Goal: Check status

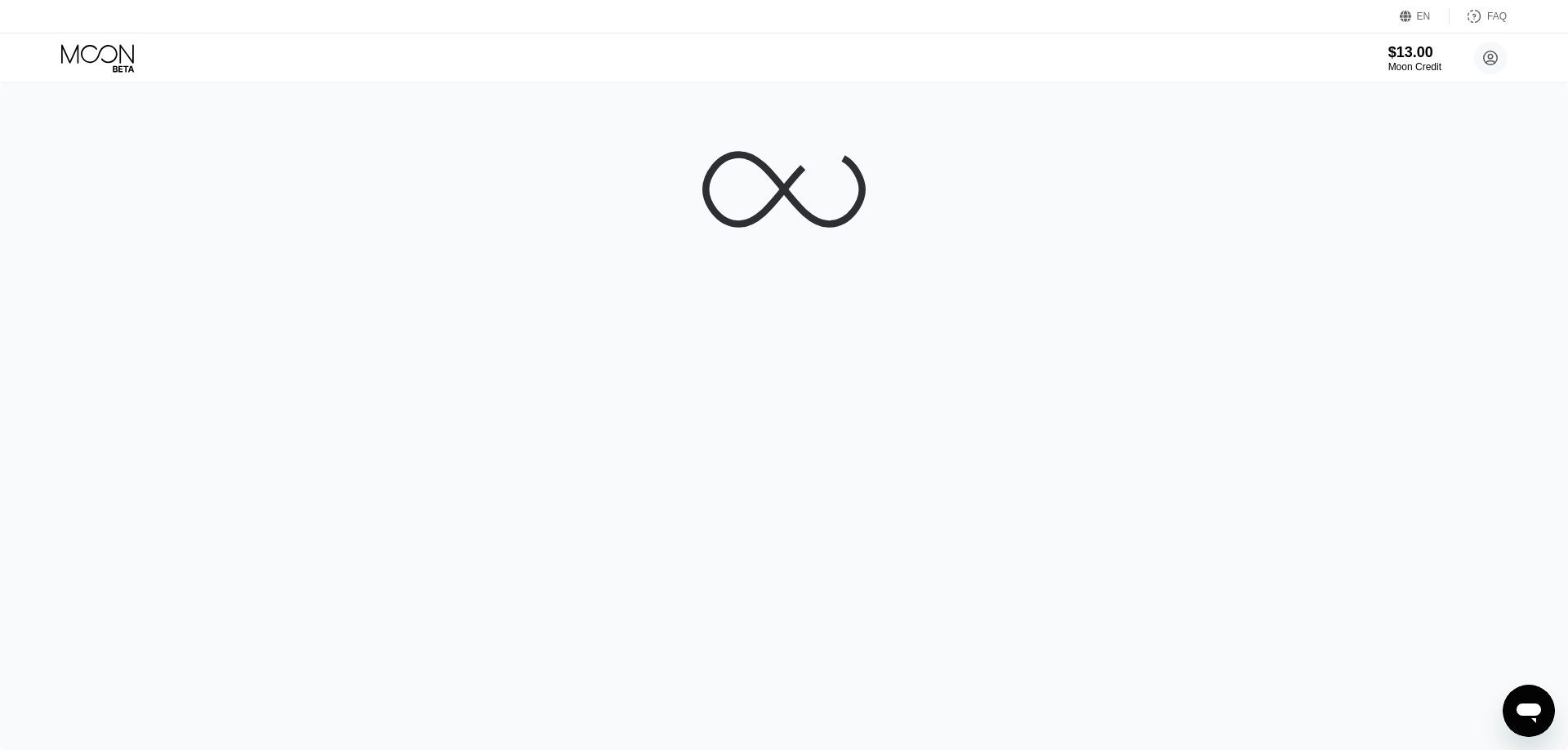
click at [116, 57] on icon at bounding box center [99, 59] width 76 height 28
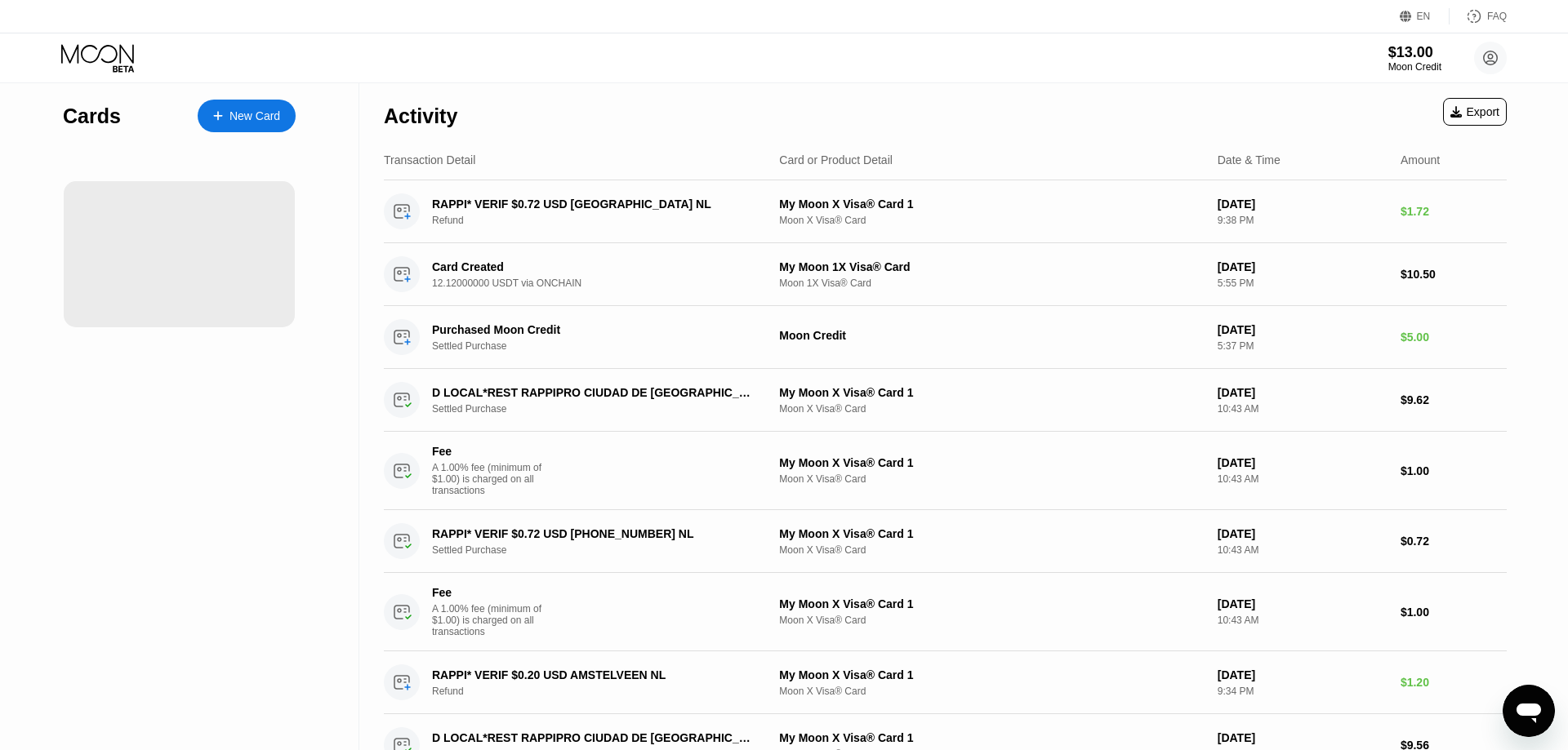
click at [116, 57] on icon at bounding box center [99, 59] width 76 height 28
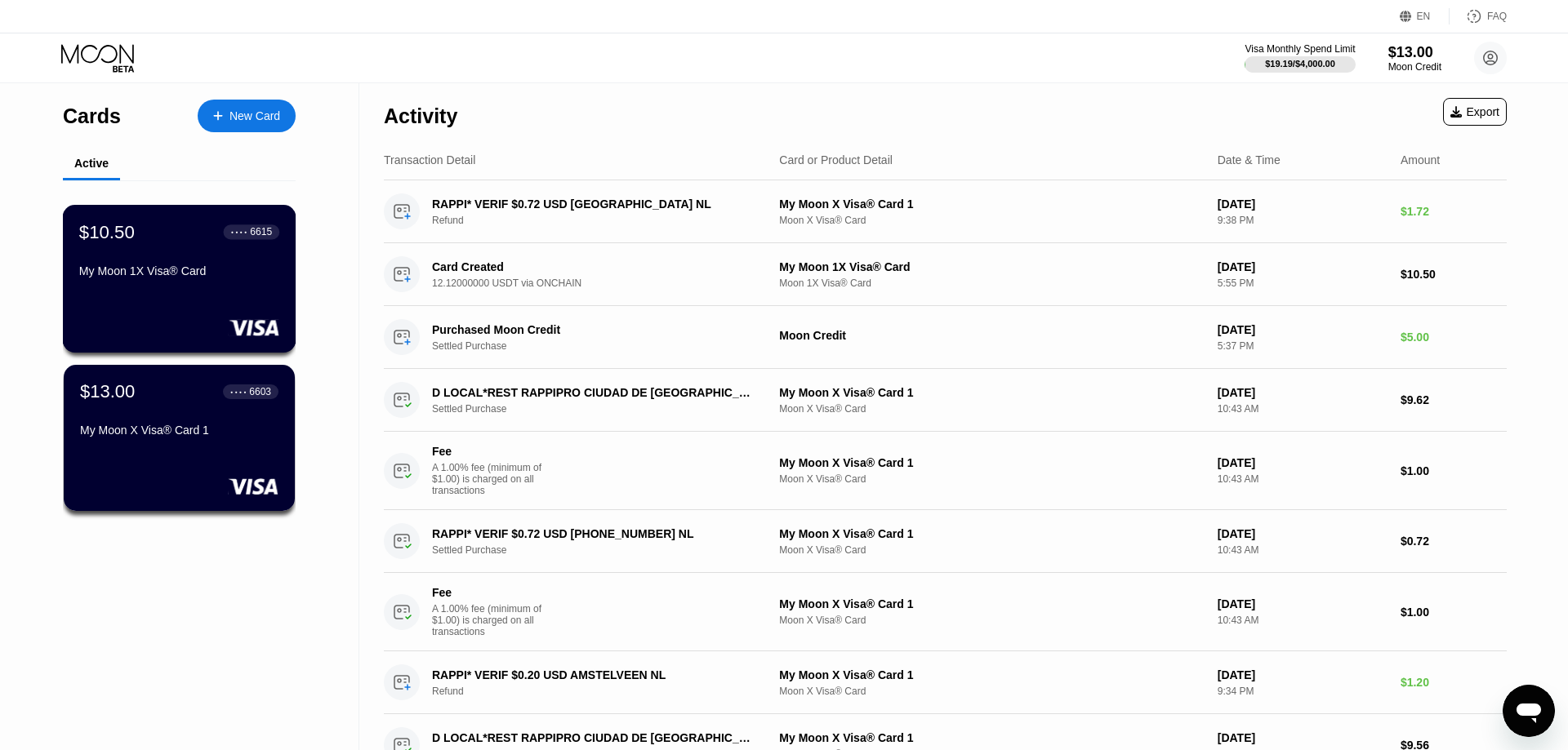
click at [226, 284] on div "My Moon 1X Visa® Card" at bounding box center [179, 274] width 200 height 20
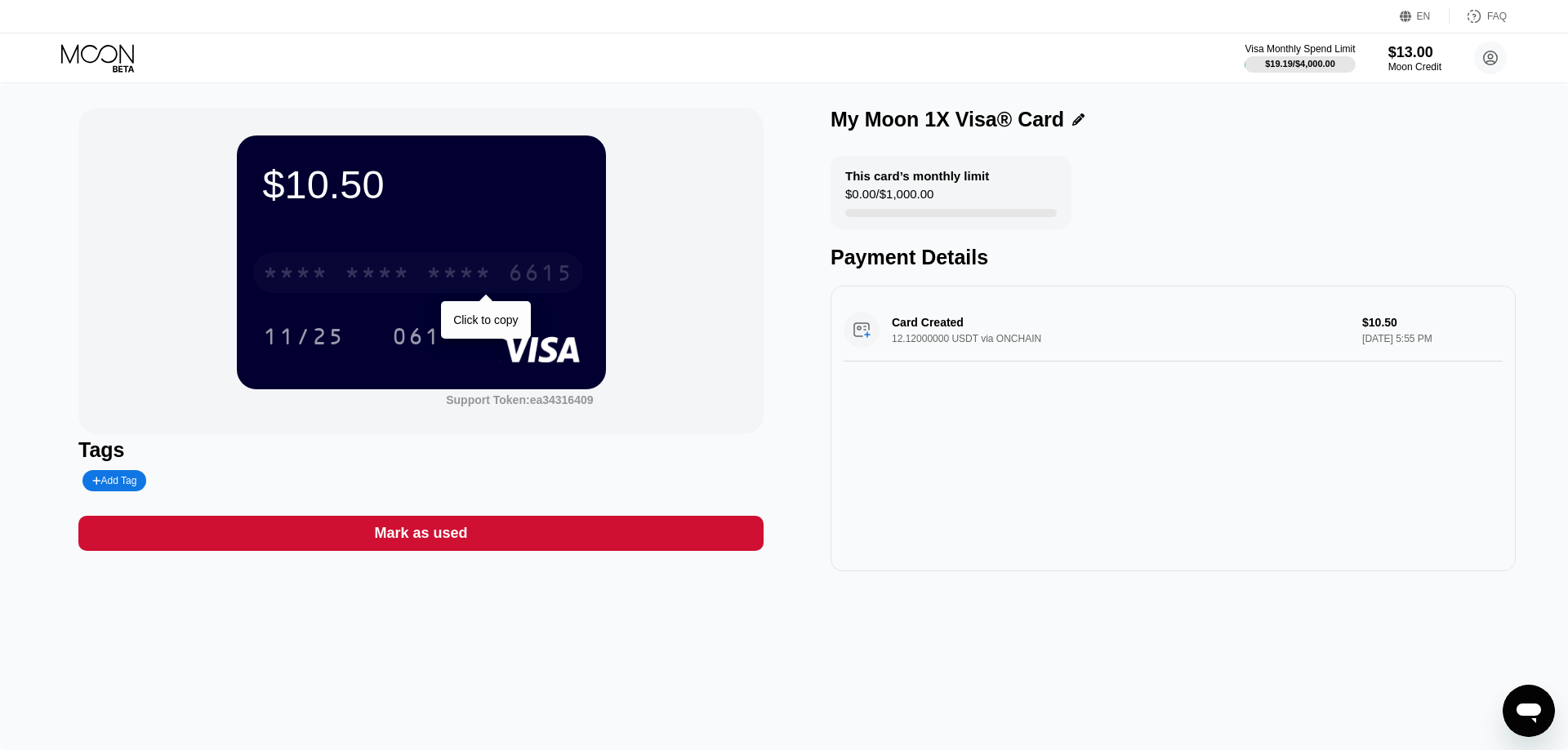
click at [450, 277] on div "* * * *" at bounding box center [459, 276] width 65 height 27
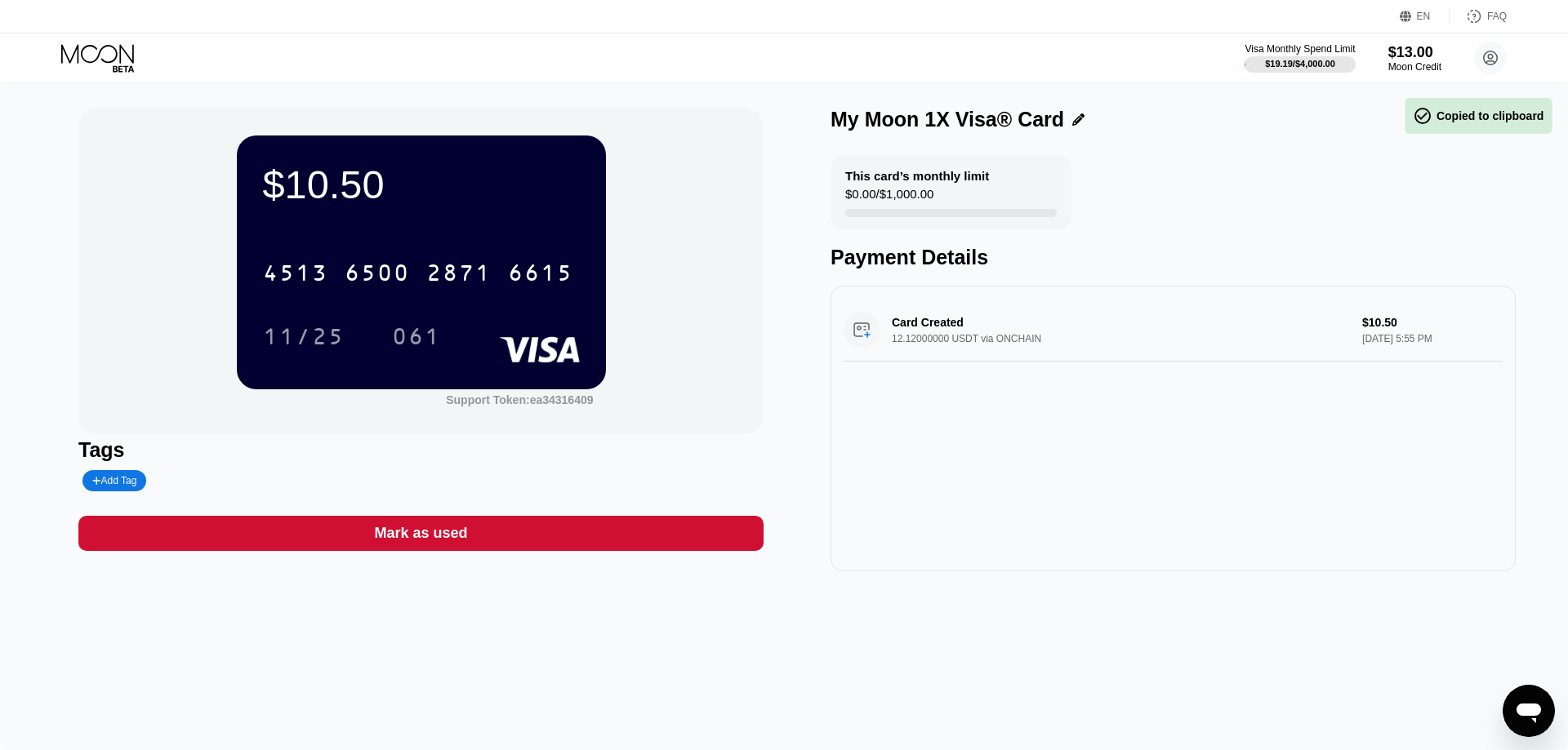
click at [298, 340] on div "11/25" at bounding box center [303, 339] width 81 height 27
click at [421, 341] on div "061" at bounding box center [417, 339] width 49 height 27
click at [806, 402] on div "$10.50 4513 6500 2871 6615 11/25 061 Support Token: ea34316409 Tags Add Tag Mar…" at bounding box center [784, 340] width 1411 height 464
click at [915, 500] on div "Card Created 12.12000000 USDT via ONCHAIN $10.50 Sep 09, 2025 5:55 PM" at bounding box center [1172, 429] width 685 height 286
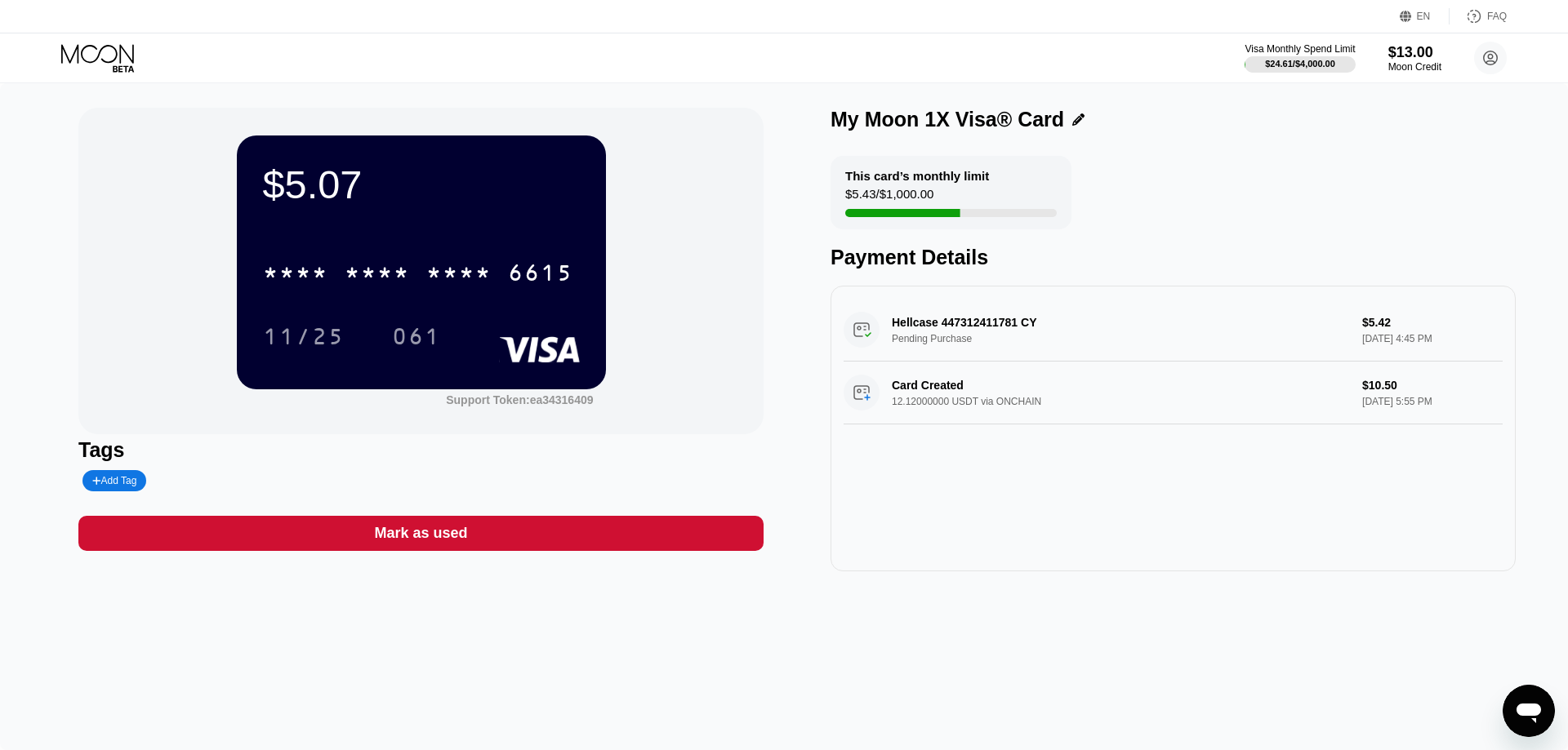
click at [1017, 336] on div "Hellcase 447312411781 CY Pending Purchase $5.42 [DATE] 4:45 PM" at bounding box center [1172, 330] width 658 height 62
click at [999, 326] on div "Hellcase 447312411781 CY Pending Purchase $5.42 [DATE] 4:45 PM" at bounding box center [1172, 330] width 658 height 62
